Goal: Find specific fact

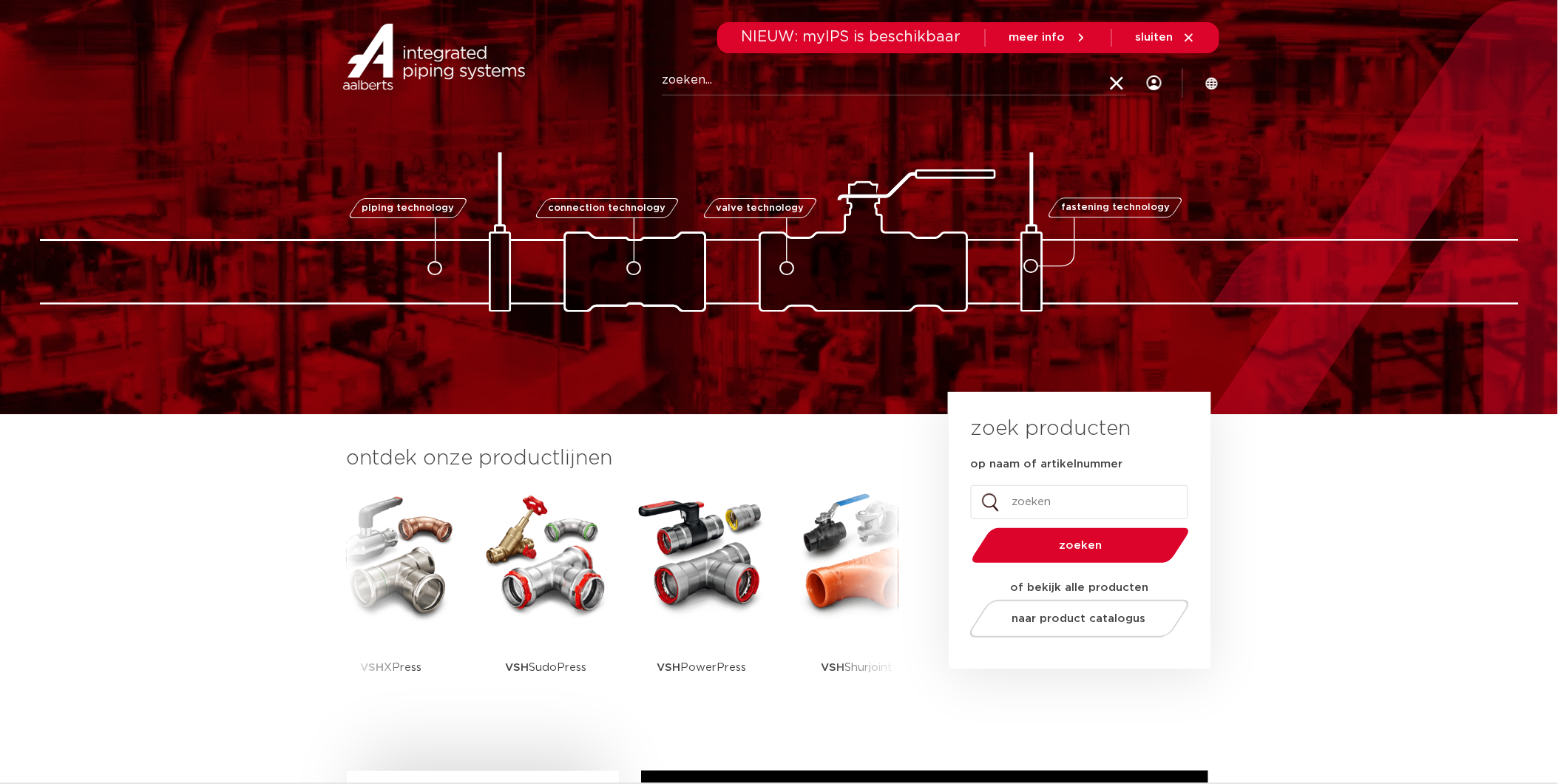
click at [941, 83] on input "Zoeken" at bounding box center [895, 81] width 465 height 30
type input "0605132"
click button "Zoeken" at bounding box center [0, 0] width 0 height 0
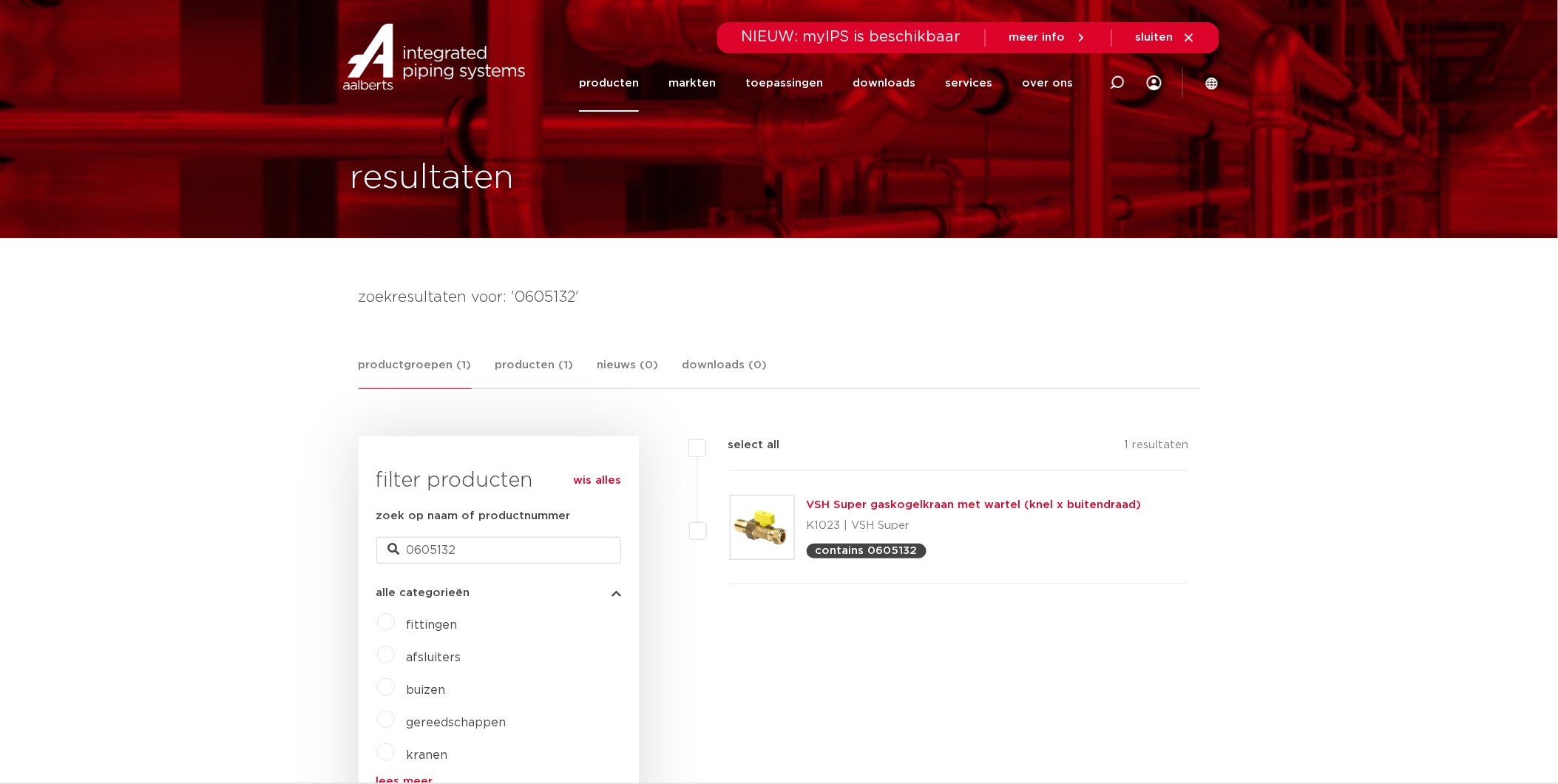
click at [1026, 507] on link "VSH Super gaskogelkraan met wartel (knel x buitendraad)" at bounding box center [974, 504] width 335 height 11
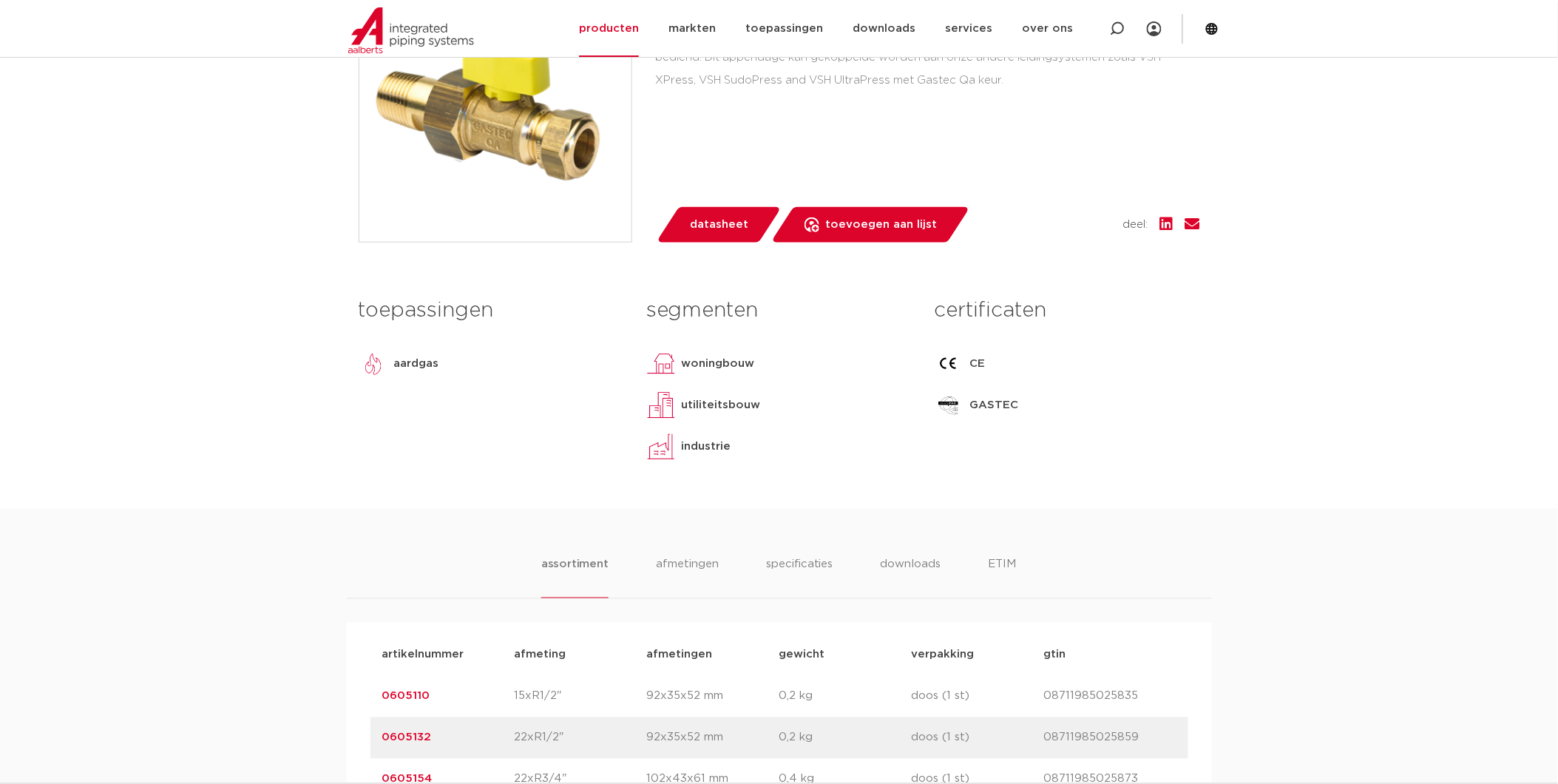
scroll to position [657, 0]
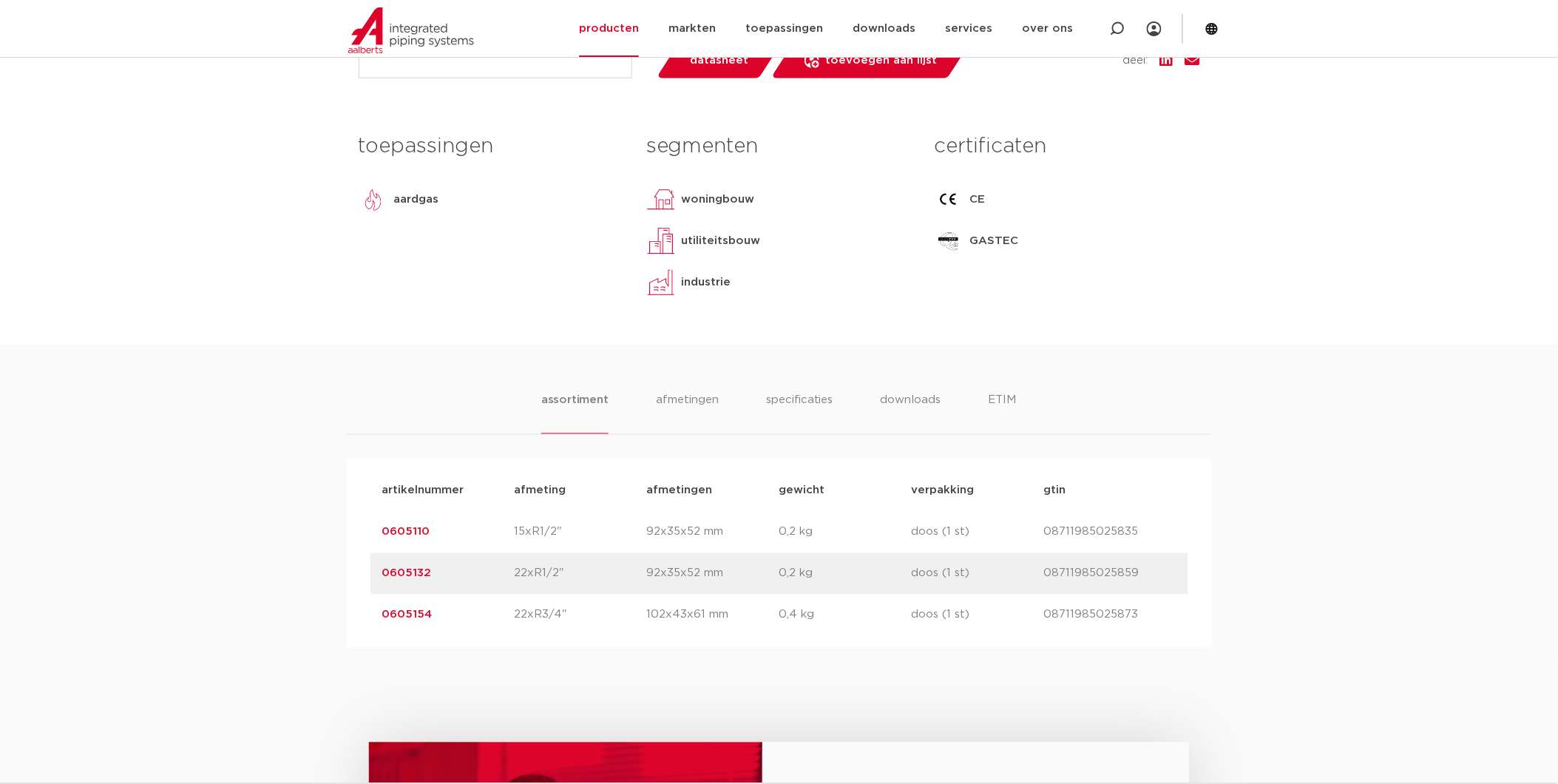
click at [415, 529] on link "0605110" at bounding box center [406, 532] width 48 height 11
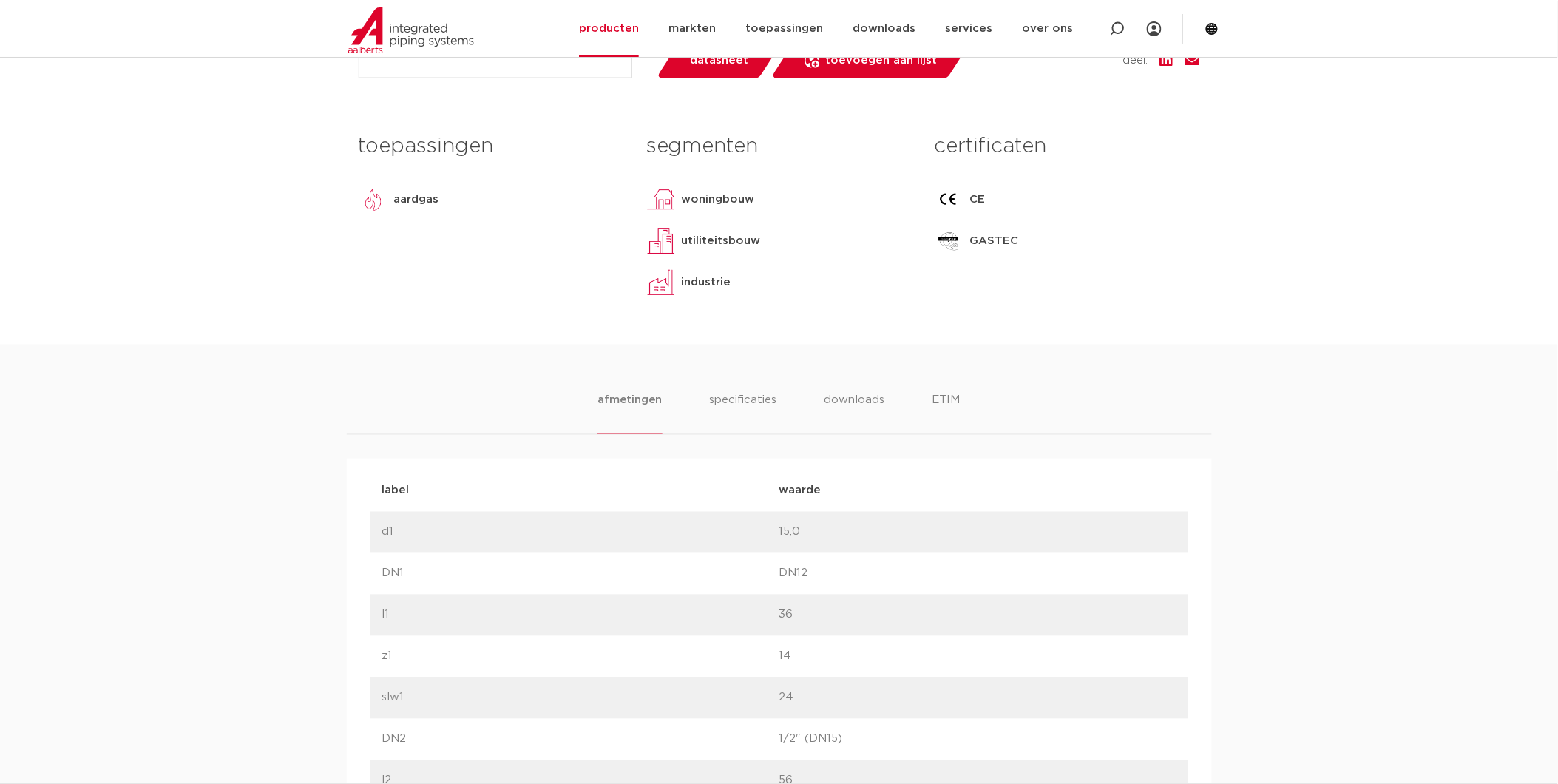
scroll to position [739, 0]
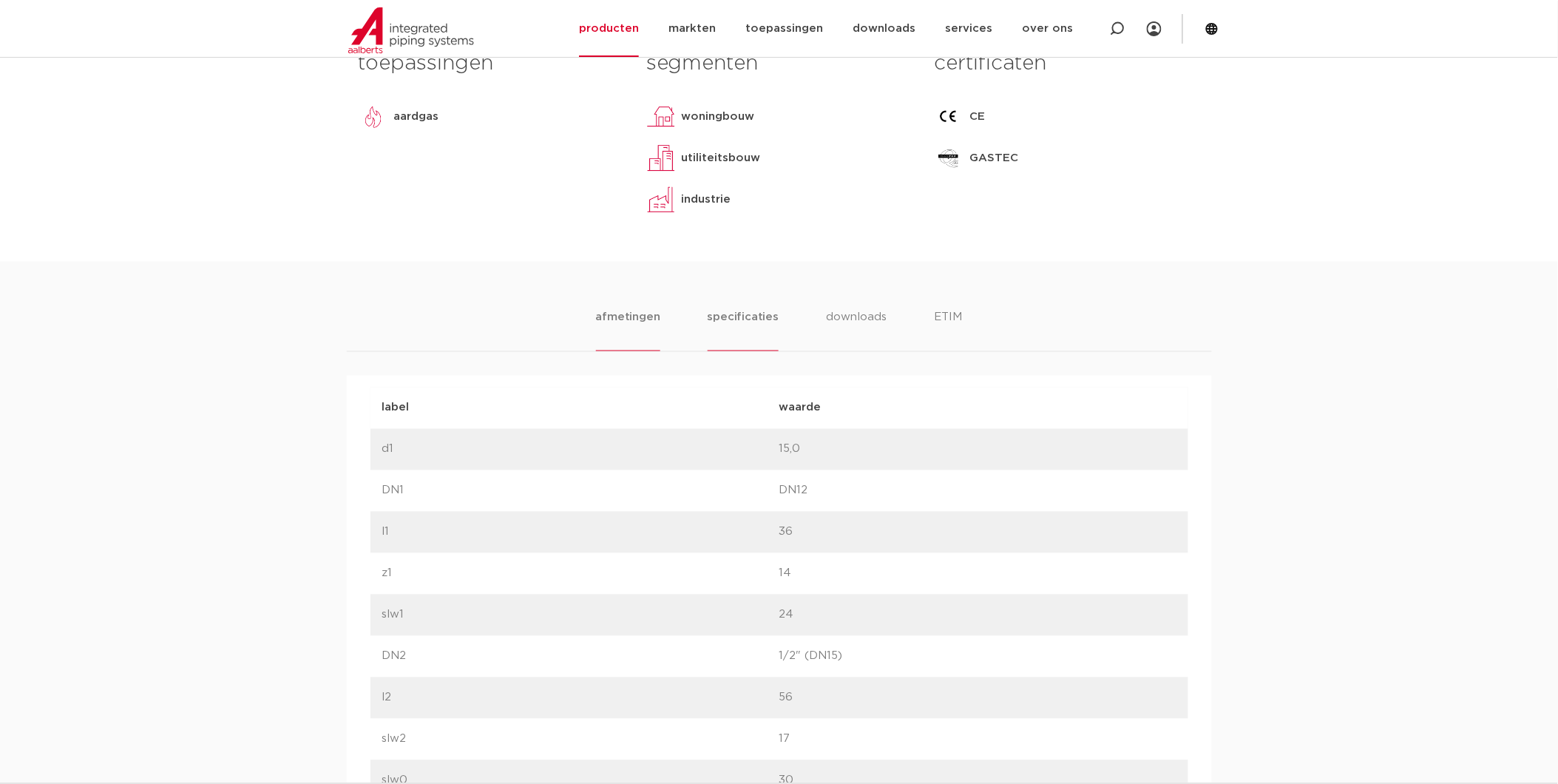
click at [746, 309] on li "specificaties" at bounding box center [743, 330] width 71 height 42
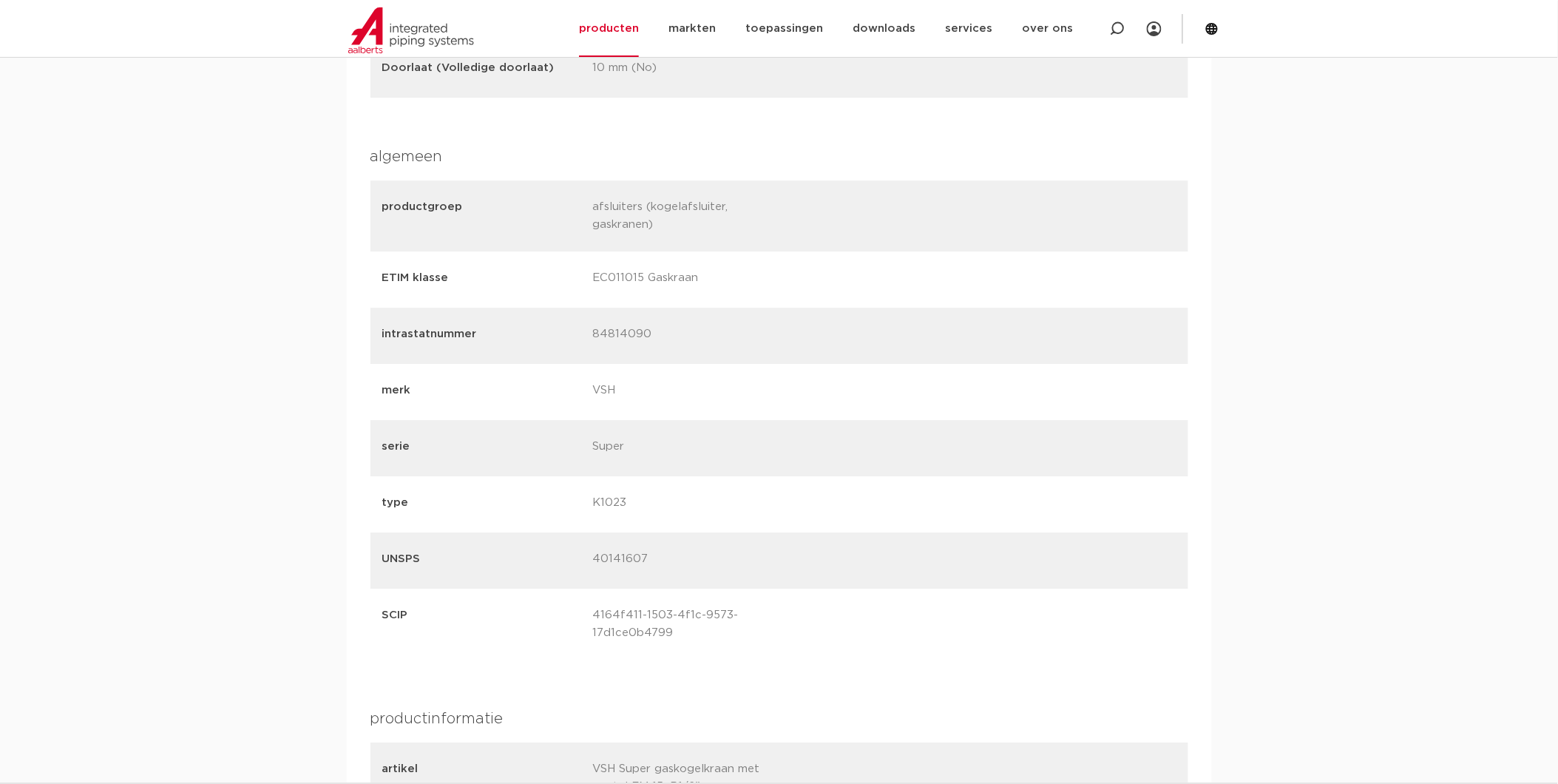
scroll to position [1807, 0]
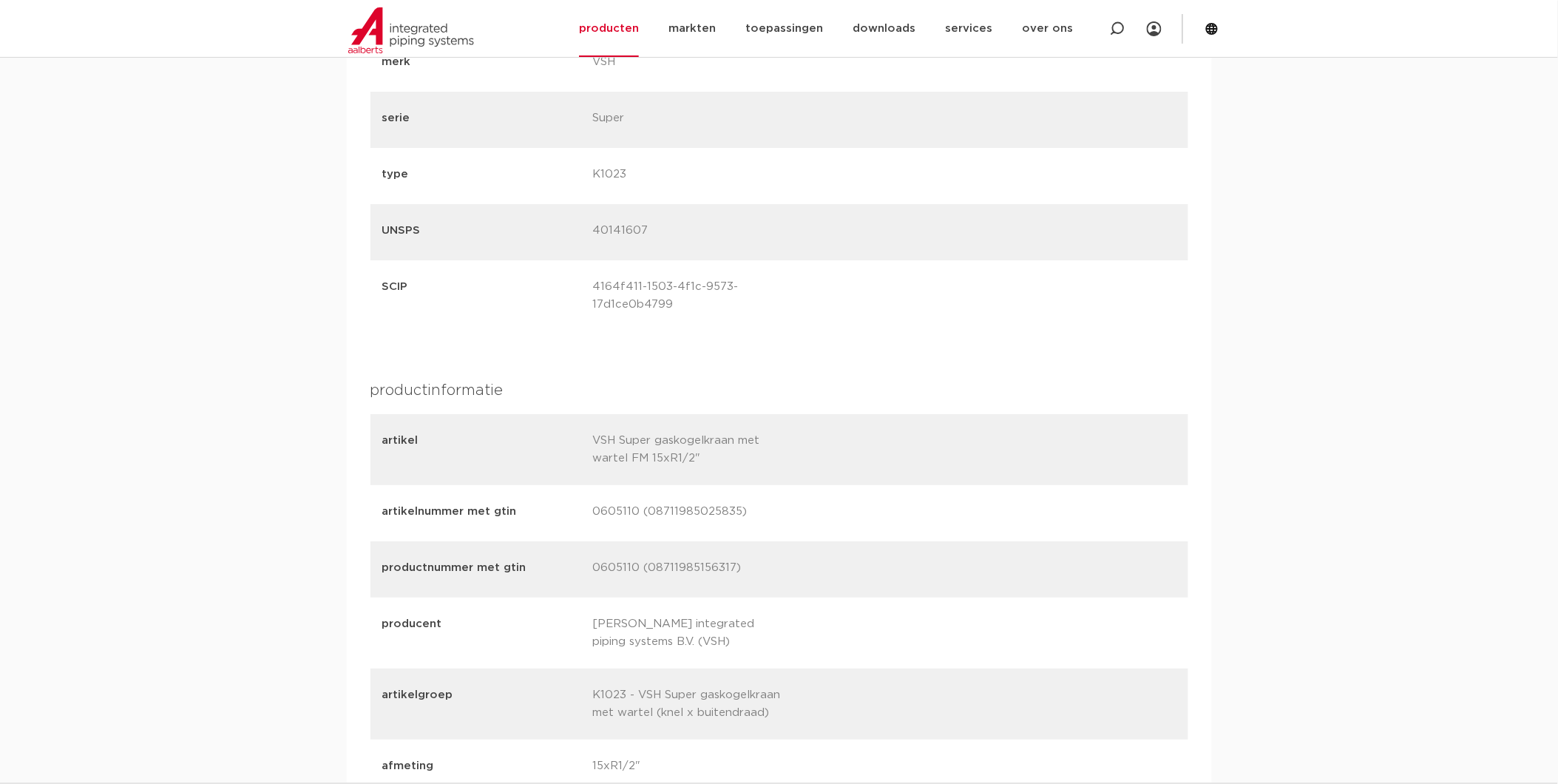
click at [734, 503] on p "0605110 (08711985025835)" at bounding box center [692, 514] width 199 height 21
drag, startPoint x: 734, startPoint y: 493, endPoint x: 731, endPoint y: 550, distance: 57.1
click at [731, 559] on p "0605110 (08711985156317)" at bounding box center [692, 570] width 199 height 21
drag, startPoint x: 731, startPoint y: 550, endPoint x: 661, endPoint y: 555, distance: 70.2
click at [661, 559] on p "0605110 (08711985156317)" at bounding box center [692, 570] width 199 height 21
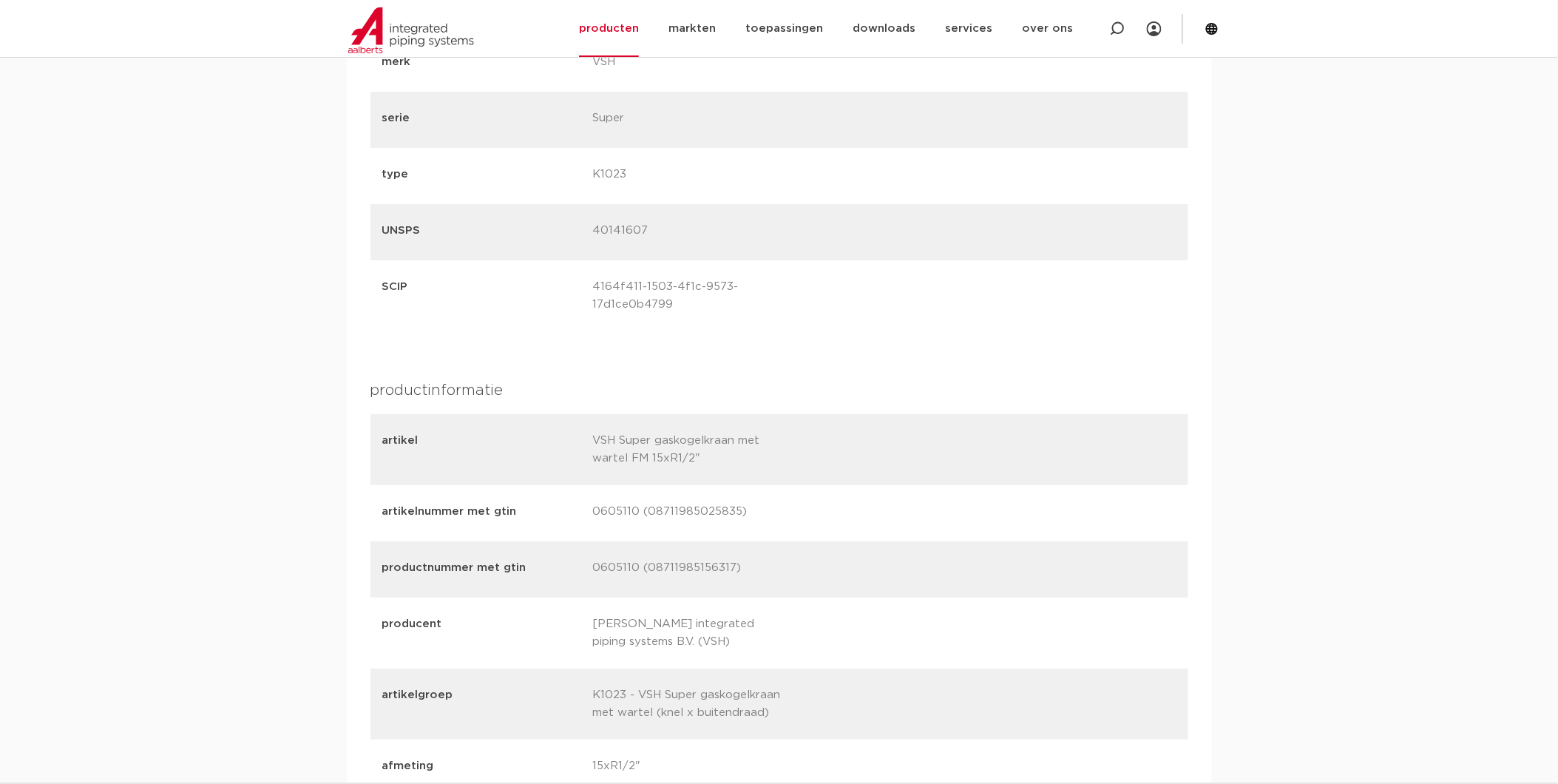
click at [661, 559] on p "0605110 (08711985156317)" at bounding box center [692, 570] width 199 height 21
drag, startPoint x: 653, startPoint y: 550, endPoint x: 732, endPoint y: 550, distance: 79.0
click at [732, 559] on p "0605110 (08711985156317)" at bounding box center [692, 570] width 199 height 21
copy p "8711985156317"
